Goal: Book appointment/travel/reservation

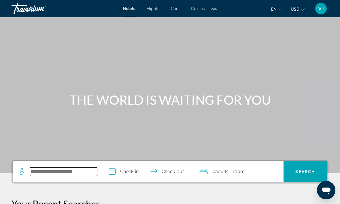
click at [70, 172] on input "Search widget" at bounding box center [63, 171] width 67 height 9
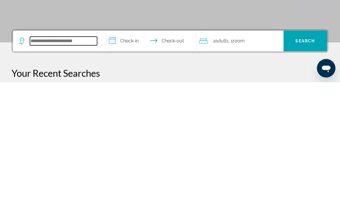
type input "*"
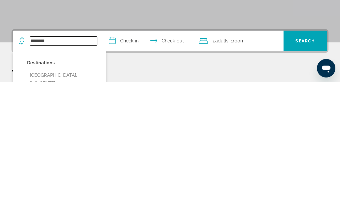
type input "********"
click at [132, 152] on input "**********" at bounding box center [152, 163] width 92 height 22
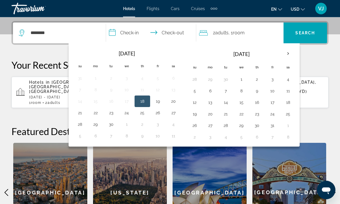
scroll to position [140, 0]
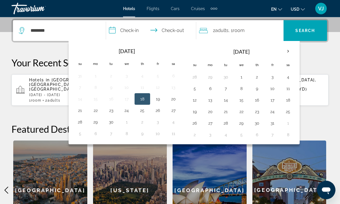
click at [210, 123] on button "27" at bounding box center [210, 123] width 9 height 8
click at [287, 53] on th "Next month" at bounding box center [288, 51] width 16 height 13
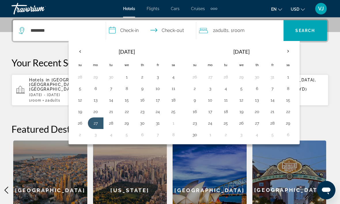
click at [156, 124] on button "31" at bounding box center [157, 123] width 9 height 8
type input "**********"
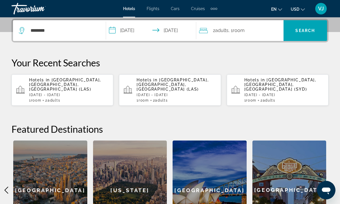
click at [265, 33] on div "2 Adult Adults , 1 Room rooms" at bounding box center [241, 30] width 84 height 8
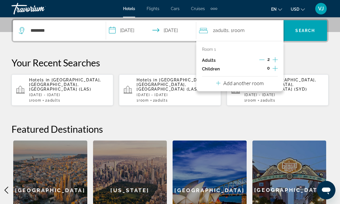
click at [275, 59] on icon "Increment adults" at bounding box center [274, 59] width 5 height 7
click at [277, 60] on icon "Increment adults" at bounding box center [274, 59] width 5 height 7
click at [306, 33] on span "Search widget" at bounding box center [304, 31] width 43 height 14
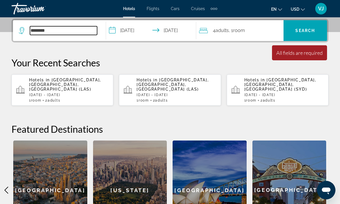
click at [72, 32] on input "********" at bounding box center [63, 30] width 67 height 9
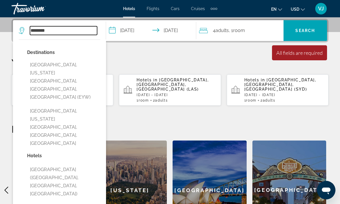
scroll to position [140, 0]
click at [60, 67] on button "Key West, Florida Keys, FL, United States (EYW)" at bounding box center [63, 81] width 73 height 43
type input "**********"
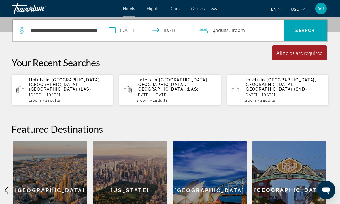
click at [313, 33] on span "Search" at bounding box center [305, 30] width 20 height 5
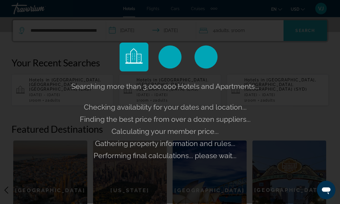
scroll to position [141, 0]
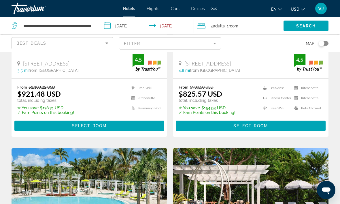
scroll to position [797, 0]
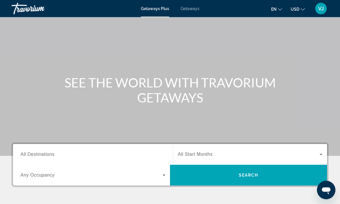
scroll to position [20, 0]
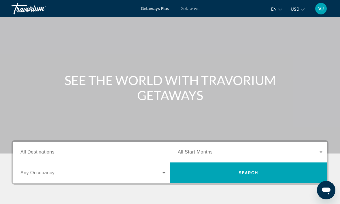
click at [52, 153] on span "All Destinations" at bounding box center [37, 151] width 34 height 5
click at [52, 153] on input "Destination All Destinations" at bounding box center [92, 152] width 145 height 7
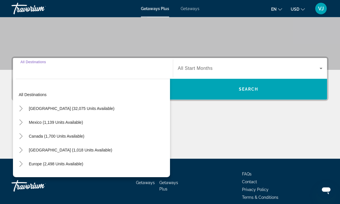
scroll to position [109, 0]
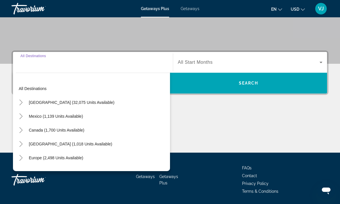
click at [81, 105] on span "Search widget" at bounding box center [71, 102] width 91 height 14
type input "**********"
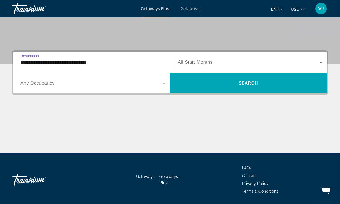
click at [161, 86] on icon "Search widget" at bounding box center [163, 82] width 7 height 7
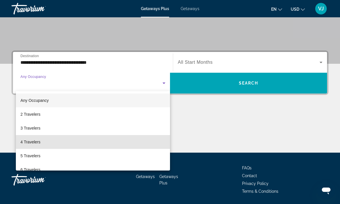
click at [40, 143] on span "4 Travelers" at bounding box center [30, 141] width 20 height 7
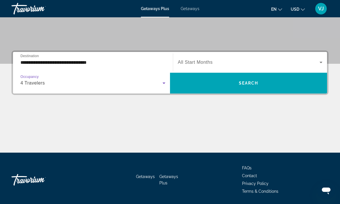
click at [259, 84] on span "Search widget" at bounding box center [248, 83] width 157 height 14
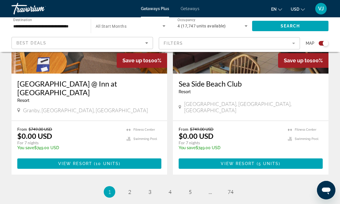
scroll to position [1298, 0]
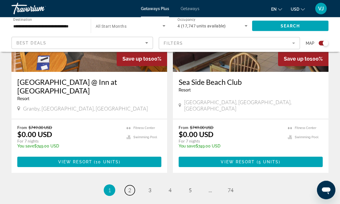
click at [128, 185] on link "page 2" at bounding box center [130, 190] width 10 height 10
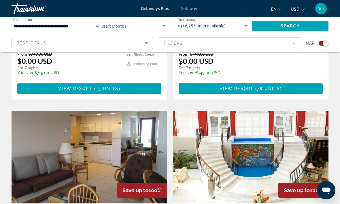
scroll to position [343, 0]
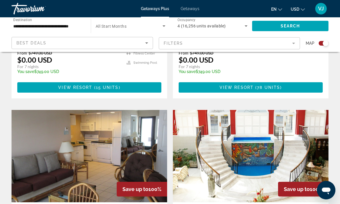
click at [115, 159] on img "Main content" at bounding box center [89, 156] width 155 height 92
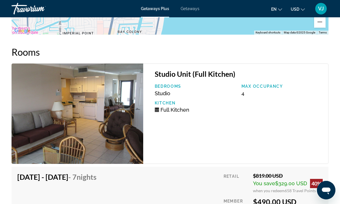
scroll to position [979, 0]
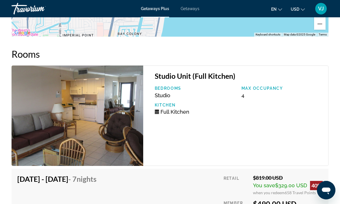
click at [99, 122] on img "Main content" at bounding box center [78, 115] width 132 height 100
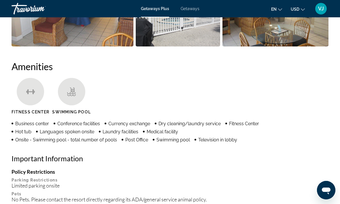
scroll to position [508, 0]
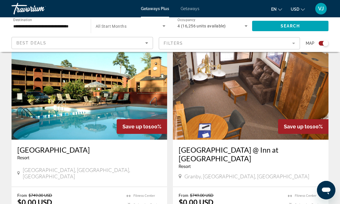
scroll to position [1238, 0]
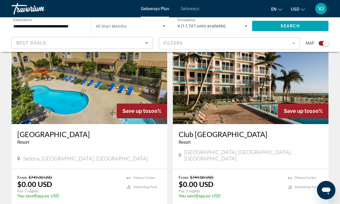
scroll to position [1247, 0]
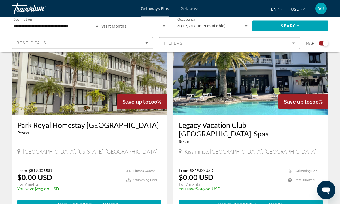
scroll to position [1250, 0]
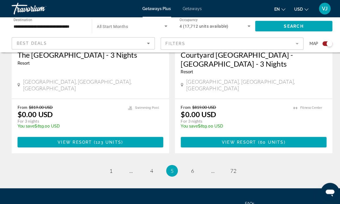
scroll to position [1316, 0]
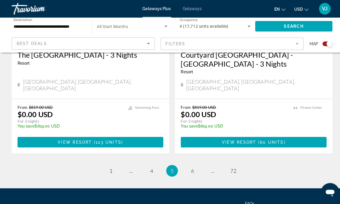
click at [188, 164] on link "page 6" at bounding box center [190, 169] width 10 height 10
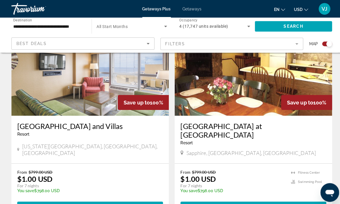
scroll to position [632, 0]
click at [77, 202] on span "View Resort" at bounding box center [78, 204] width 34 height 5
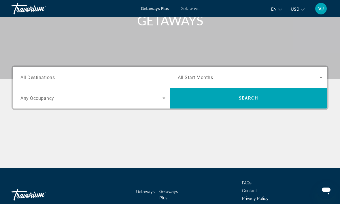
scroll to position [95, 0]
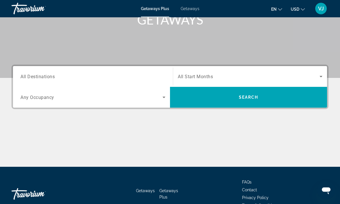
click at [66, 77] on input "Destination All Destinations" at bounding box center [92, 76] width 145 height 7
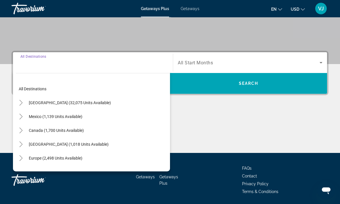
scroll to position [109, 0]
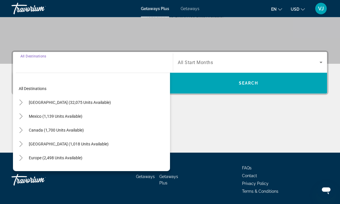
click at [44, 65] on input "Destination All Destinations" at bounding box center [92, 62] width 145 height 7
click at [59, 65] on input "Destination All Destinations" at bounding box center [92, 62] width 145 height 7
click at [60, 65] on input "Destination All Destinations" at bounding box center [92, 62] width 145 height 7
click at [87, 104] on span "[GEOGRAPHIC_DATA] (32,075 units available)" at bounding box center [70, 102] width 82 height 5
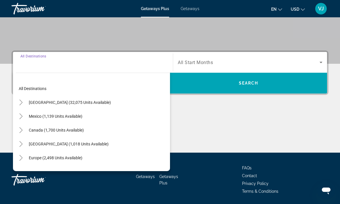
type input "**********"
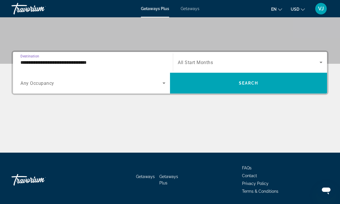
click at [160, 83] on span "Search widget" at bounding box center [91, 82] width 142 height 7
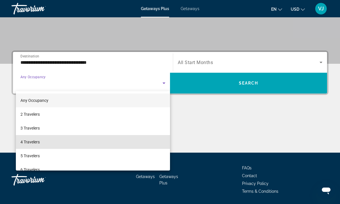
click at [37, 143] on span "4 Travelers" at bounding box center [29, 141] width 19 height 7
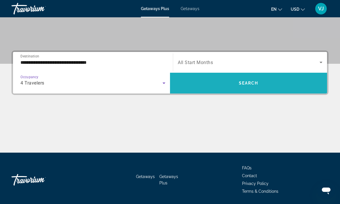
click at [253, 83] on span "Search" at bounding box center [249, 83] width 20 height 5
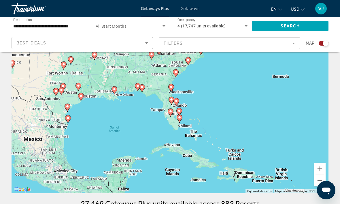
scroll to position [47, 0]
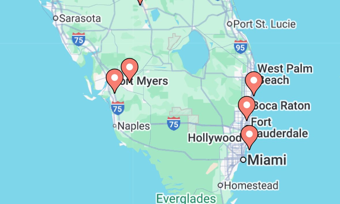
type input "**********"
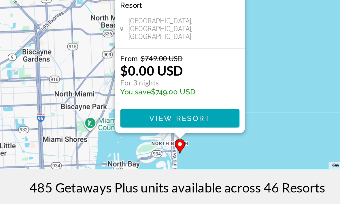
scroll to position [60, 0]
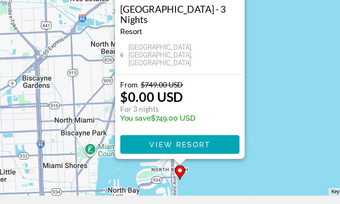
click at [154, 140] on span "View Resort" at bounding box center [171, 142] width 34 height 5
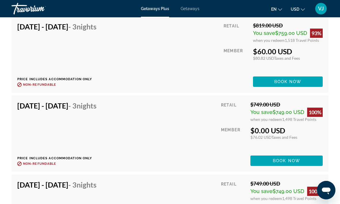
scroll to position [1353, 0]
click at [287, 160] on span "Book now" at bounding box center [286, 160] width 27 height 5
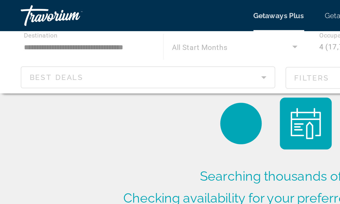
click at [146, 43] on div "Main content" at bounding box center [170, 34] width 340 height 35
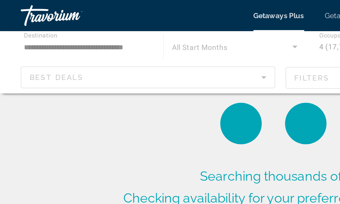
click at [146, 43] on div "Main content" at bounding box center [170, 34] width 340 height 35
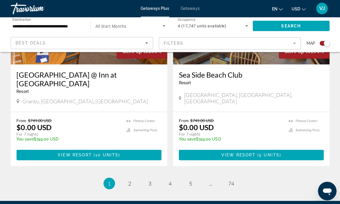
scroll to position [1306, 0]
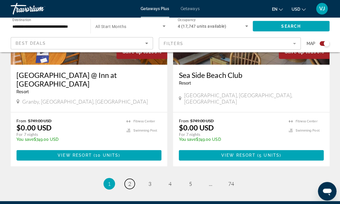
click at [129, 179] on span "2" at bounding box center [129, 182] width 3 height 6
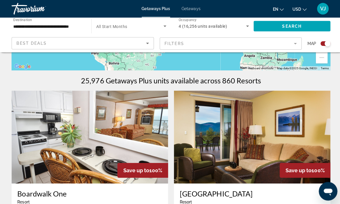
scroll to position [161, 0]
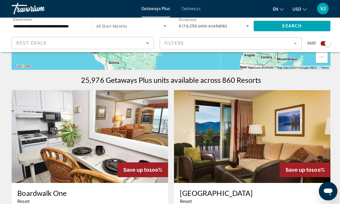
click at [124, 140] on img "Main content" at bounding box center [89, 136] width 155 height 92
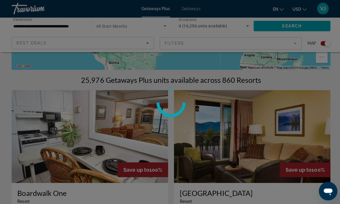
scroll to position [161, 0]
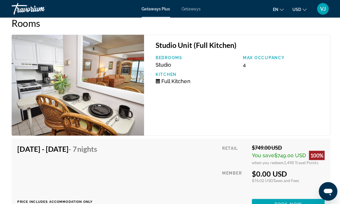
scroll to position [1082, 0]
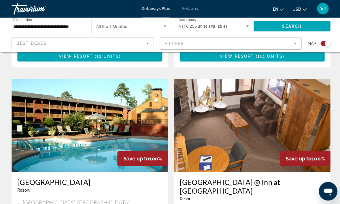
scroll to position [1200, 0]
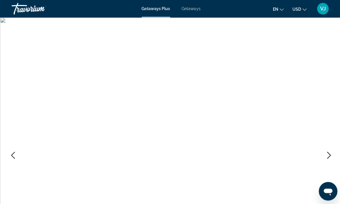
click at [225, 85] on img "Main content" at bounding box center [170, 153] width 340 height 273
click at [11, 157] on button "Previous image" at bounding box center [13, 154] width 14 height 14
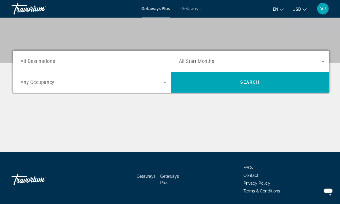
scroll to position [111, 0]
click at [159, 83] on span "Search widget" at bounding box center [91, 81] width 142 height 7
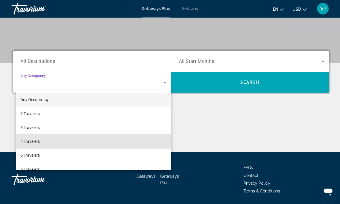
click at [35, 142] on span "4 Travelers" at bounding box center [29, 140] width 19 height 7
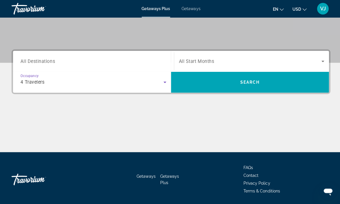
click at [317, 60] on span "Search widget" at bounding box center [249, 60] width 142 height 7
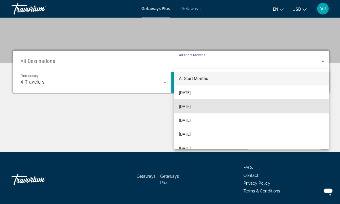
click at [189, 109] on span "[DATE]" at bounding box center [184, 105] width 12 height 7
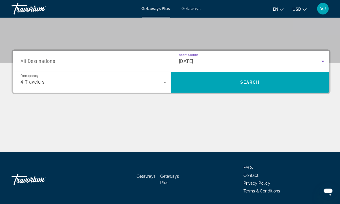
click at [247, 83] on span "Search" at bounding box center [249, 81] width 20 height 5
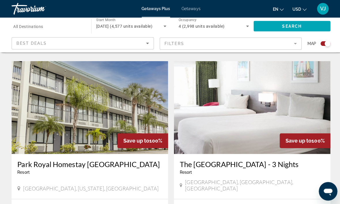
scroll to position [1231, 0]
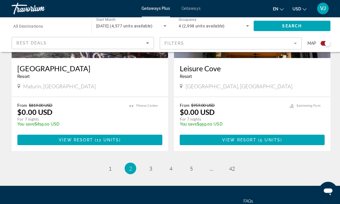
scroll to position [1306, 0]
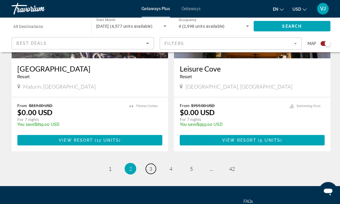
click at [153, 162] on link "page 3" at bounding box center [150, 167] width 10 height 10
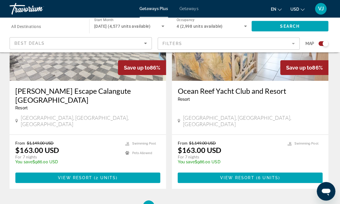
scroll to position [1284, 0]
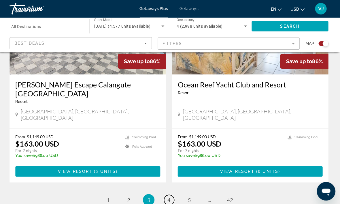
click at [168, 195] on span "4" at bounding box center [169, 198] width 3 height 6
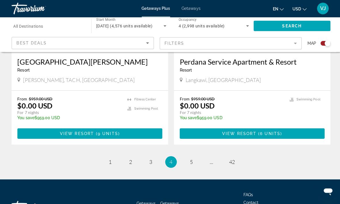
scroll to position [1306, 0]
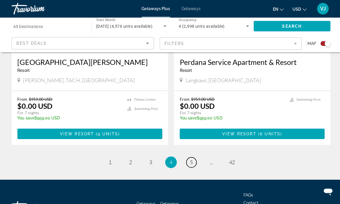
click at [191, 158] on span "5" at bounding box center [190, 161] width 3 height 6
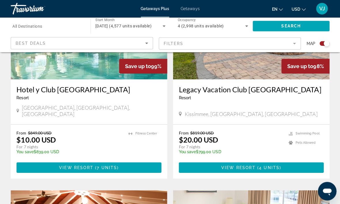
scroll to position [265, 0]
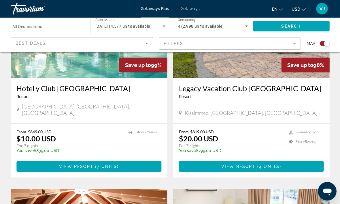
click at [263, 163] on span "4 units" at bounding box center [268, 165] width 20 height 5
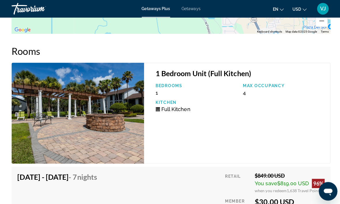
scroll to position [1162, 0]
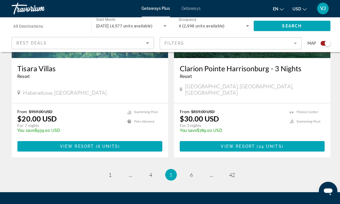
scroll to position [1306, 0]
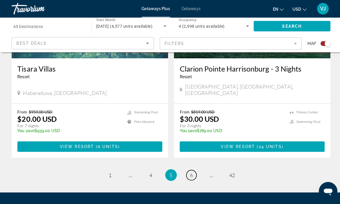
click at [190, 170] on span "6" at bounding box center [190, 173] width 3 height 6
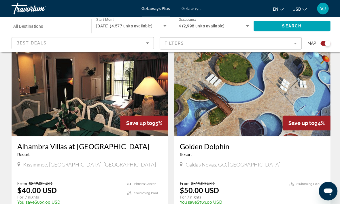
scroll to position [1029, 0]
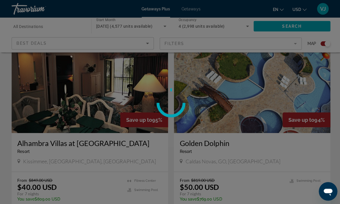
scroll to position [1057, 0]
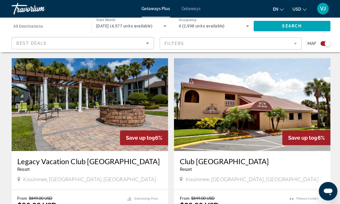
scroll to position [404, 0]
click at [145, 44] on icon "Sort by" at bounding box center [146, 42] width 7 height 7
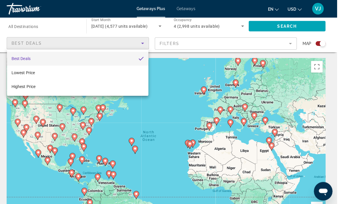
scroll to position [0, 0]
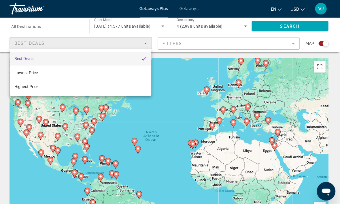
click at [72, 24] on div at bounding box center [170, 102] width 340 height 204
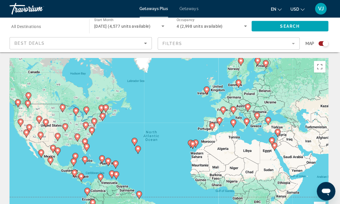
click at [151, 25] on span "[DATE] (4,577 units available)" at bounding box center [124, 26] width 56 height 5
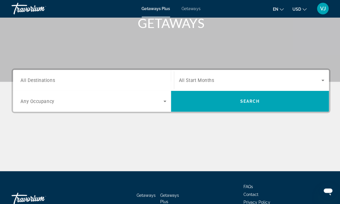
scroll to position [88, 0]
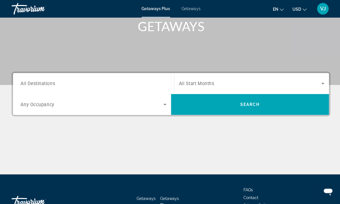
click at [160, 103] on icon "Search widget" at bounding box center [163, 103] width 7 height 7
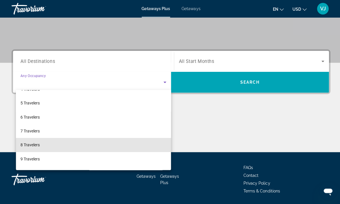
scroll to position [48, 0]
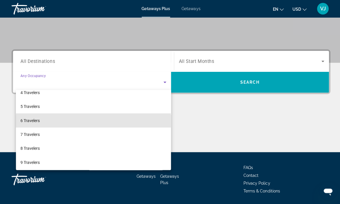
click at [29, 119] on span "6 Travelers" at bounding box center [29, 119] width 19 height 7
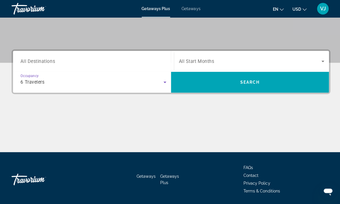
click at [45, 60] on span "All Destinations" at bounding box center [37, 60] width 34 height 5
click at [45, 60] on input "Destination All Destinations" at bounding box center [92, 61] width 145 height 7
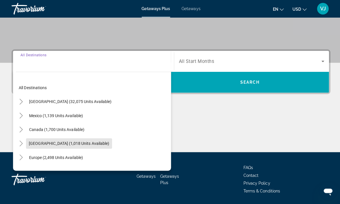
click at [60, 143] on span "[GEOGRAPHIC_DATA] (1,018 units available)" at bounding box center [69, 142] width 80 height 5
type input "**********"
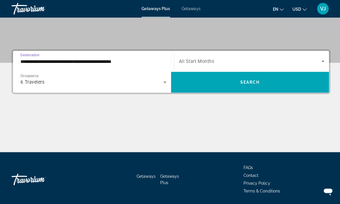
click at [250, 81] on span "Search" at bounding box center [249, 81] width 20 height 5
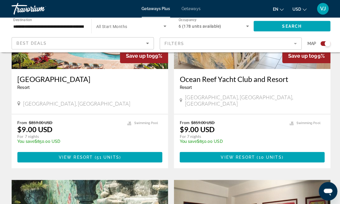
scroll to position [277, 0]
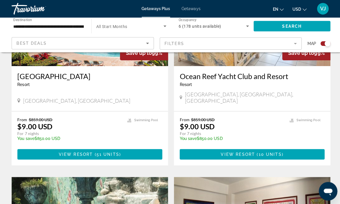
click at [117, 151] on span "51 units" at bounding box center [107, 153] width 23 height 5
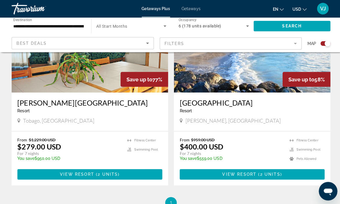
scroll to position [1249, 0]
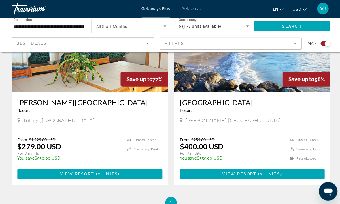
click at [247, 170] on span "View Resort" at bounding box center [238, 172] width 34 height 5
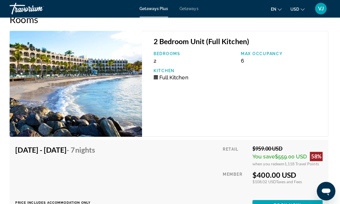
scroll to position [1079, 0]
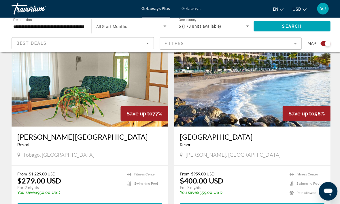
scroll to position [1215, 0]
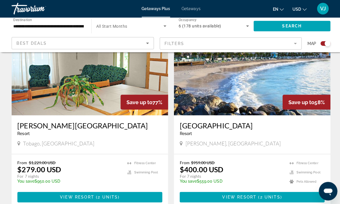
click at [87, 193] on span "View Resort" at bounding box center [77, 195] width 34 height 5
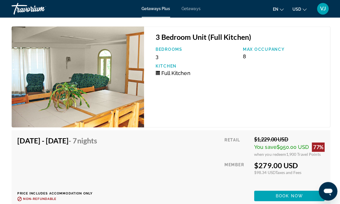
scroll to position [1304, 0]
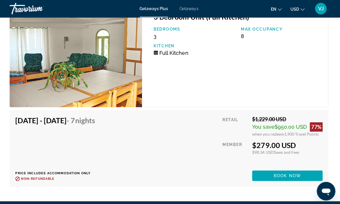
scroll to position [1324, 0]
click at [280, 173] on span "Book now" at bounding box center [287, 174] width 27 height 5
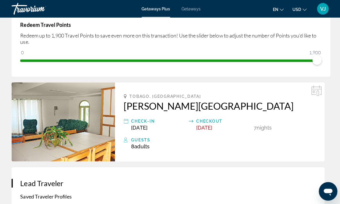
scroll to position [101, 0]
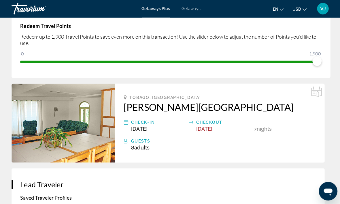
click at [78, 129] on img "Main content" at bounding box center [63, 122] width 103 height 78
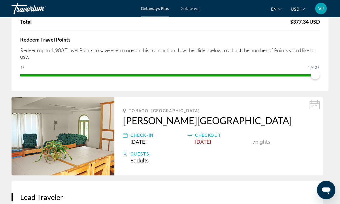
scroll to position [70, 0]
